Goal: Navigation & Orientation: Find specific page/section

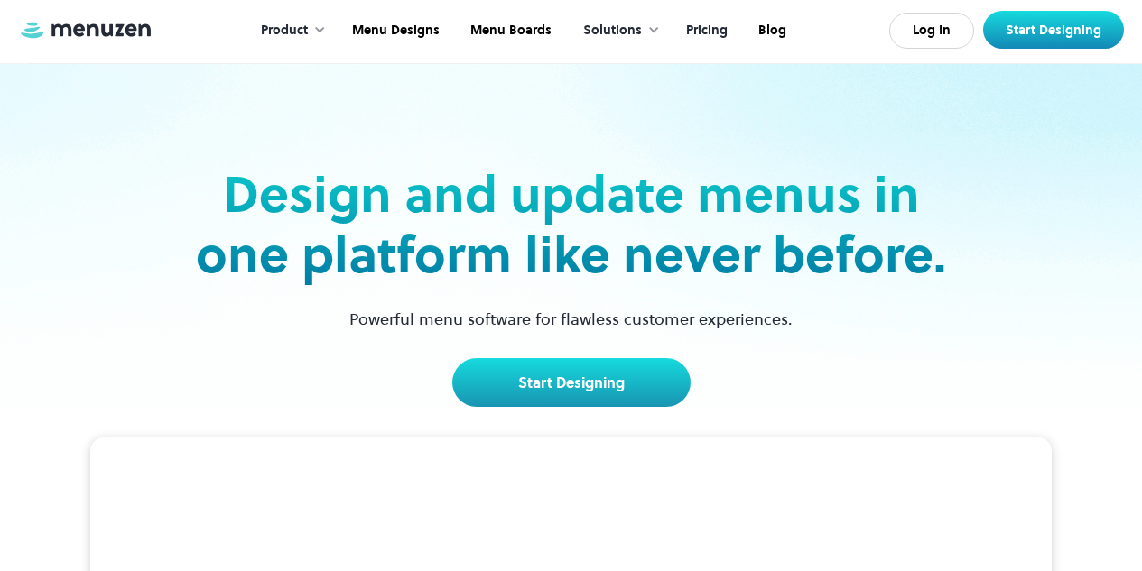
click at [705, 27] on link "Pricing" at bounding box center [705, 31] width 72 height 56
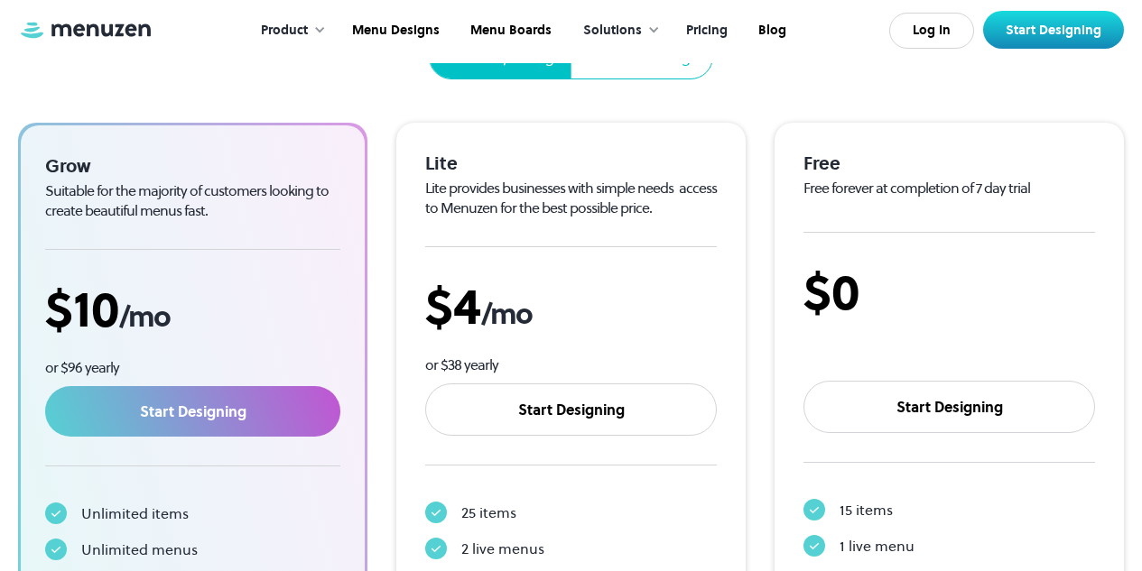
scroll to position [361, 0]
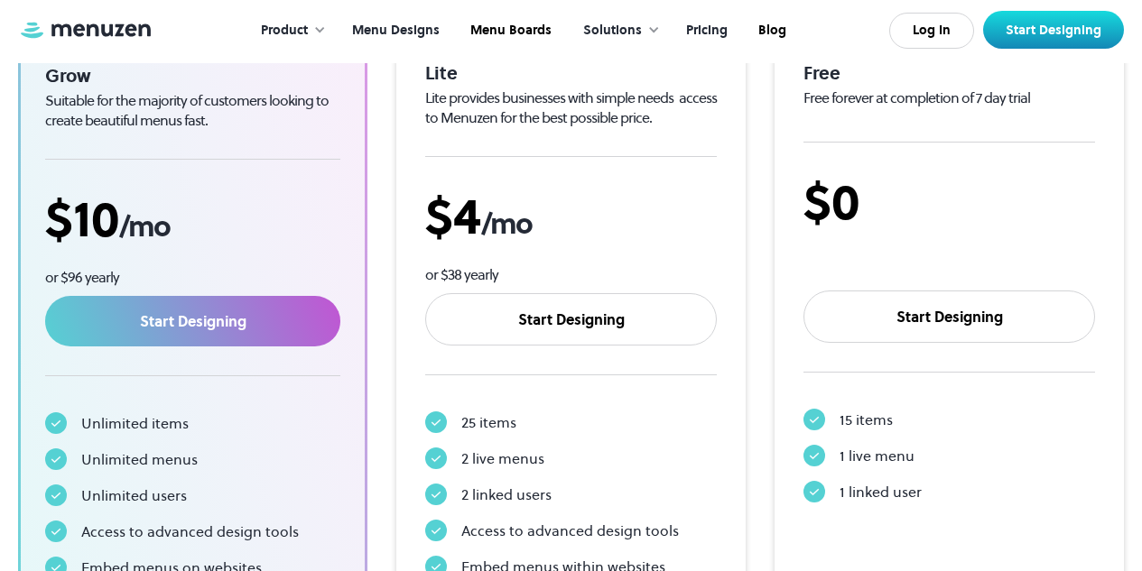
click at [400, 25] on link "Menu Designs" at bounding box center [394, 31] width 118 height 56
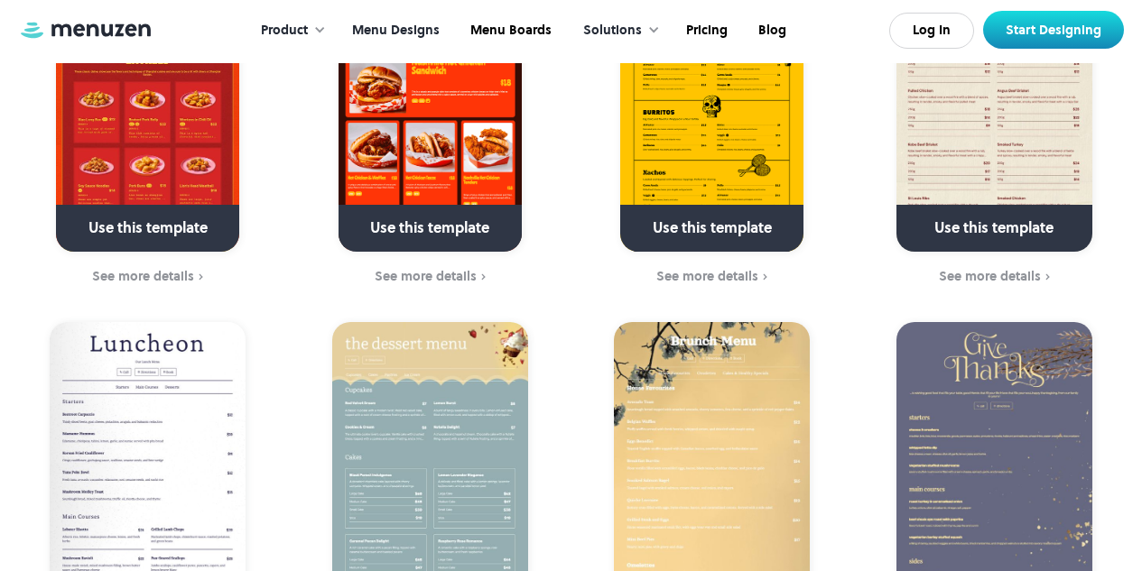
scroll to position [361, 0]
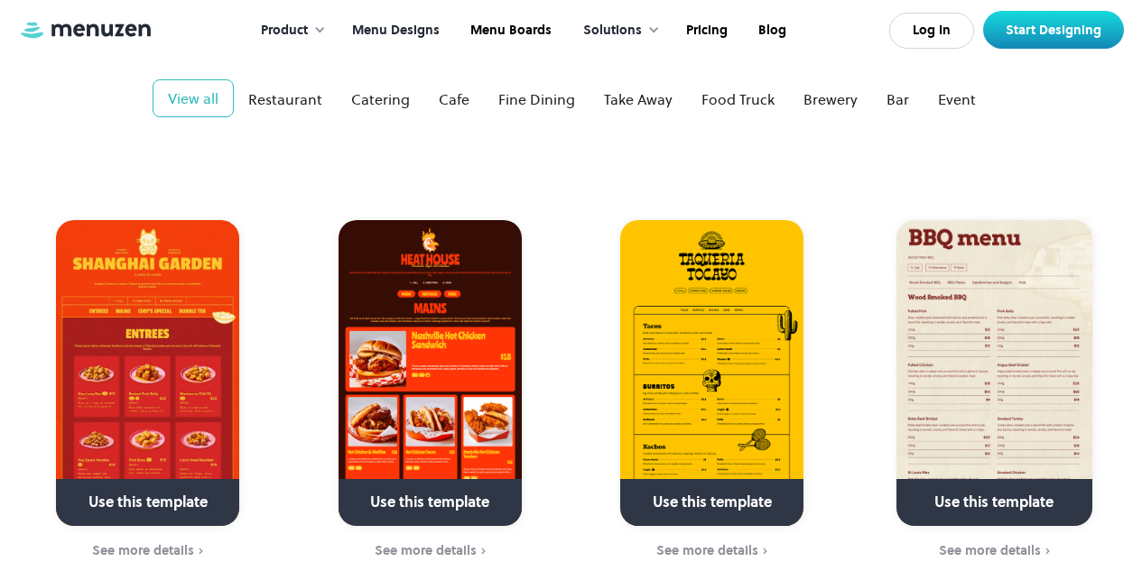
click at [429, 385] on img at bounding box center [429, 373] width 183 height 306
